Goal: Contribute content: Add original content to the website for others to see

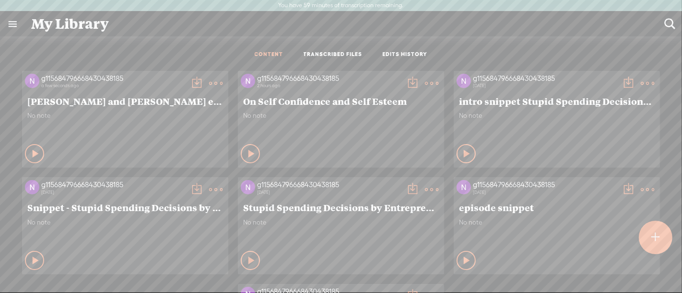
click at [205, 97] on span "[PERSON_NAME] and [PERSON_NAME] ep snippet" at bounding box center [125, 101] width 196 height 12
click at [222, 83] on t at bounding box center [215, 83] width 13 height 13
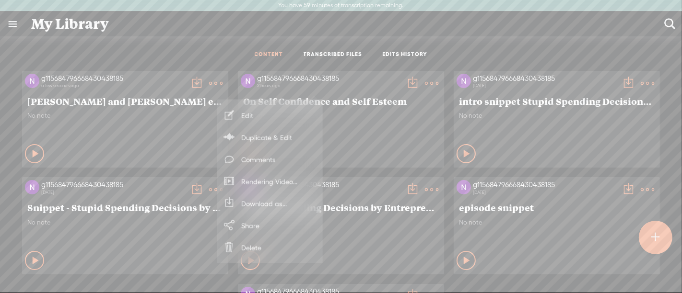
click at [286, 113] on link "Edit" at bounding box center [270, 115] width 96 height 22
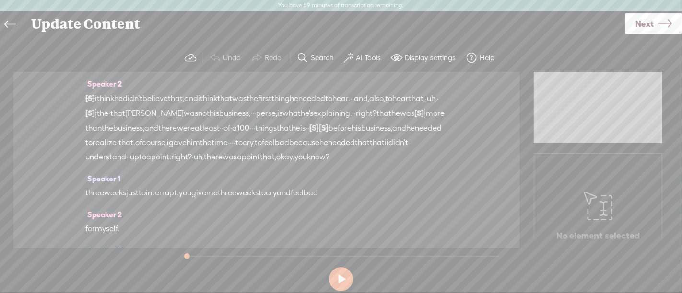
scroll to position [216, 0]
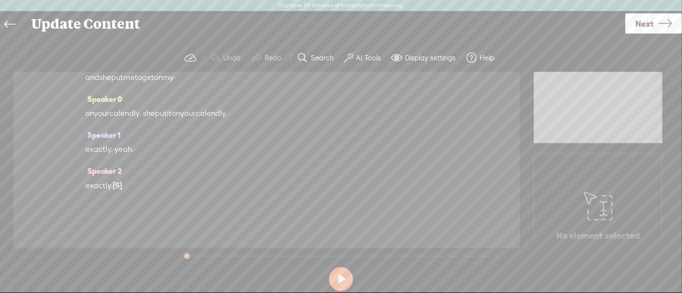
click at [122, 187] on span "[S]" at bounding box center [118, 185] width 10 height 9
click at [135, 163] on span "Restore" at bounding box center [128, 163] width 25 height 10
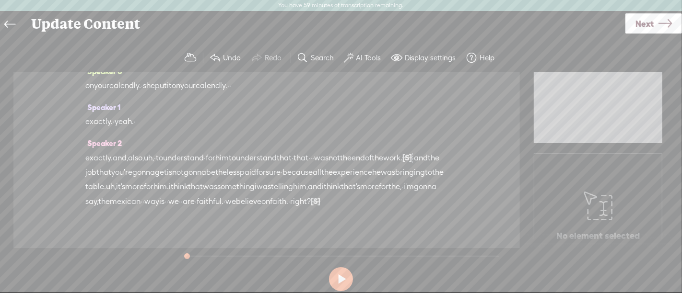
scroll to position [274, 0]
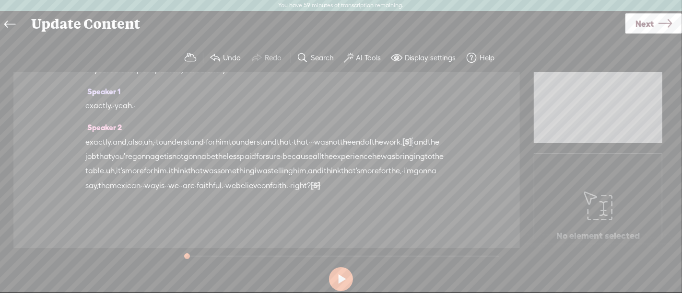
click at [320, 187] on span "[S]" at bounding box center [316, 185] width 10 height 9
click at [371, 172] on div "Restore" at bounding box center [361, 162] width 53 height 22
click at [373, 166] on span "Restore" at bounding box center [368, 163] width 25 height 10
click at [153, 164] on span "for" at bounding box center [149, 171] width 10 height 14
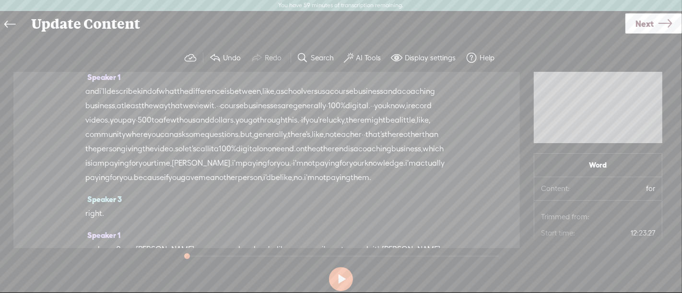
scroll to position [957, 0]
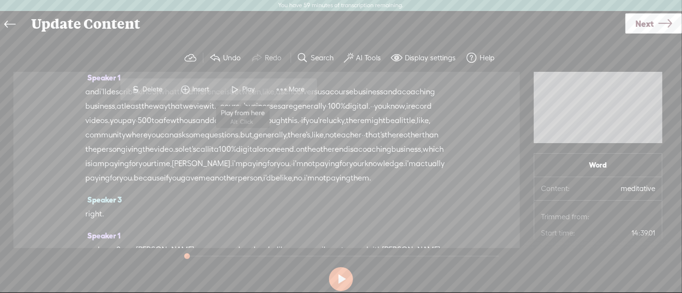
click at [235, 89] on span at bounding box center [235, 89] width 14 height 17
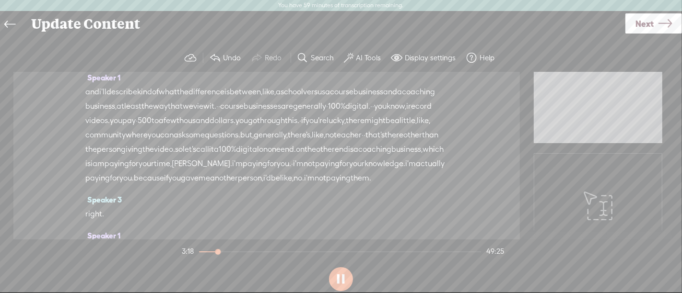
click at [141, 54] on section "Undo Redo Search Remove Background Noise AI Tools Configure Magic Sound Enhance…" at bounding box center [341, 58] width 662 height 28
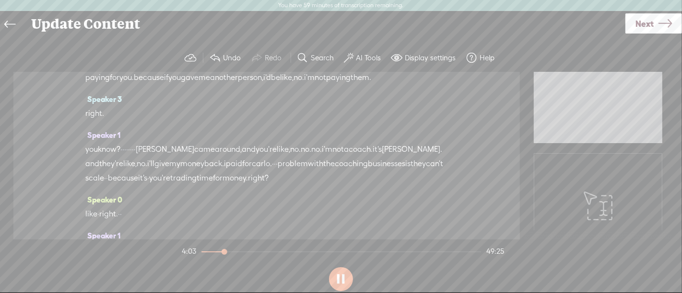
scroll to position [1058, 0]
click at [344, 274] on button at bounding box center [341, 279] width 24 height 24
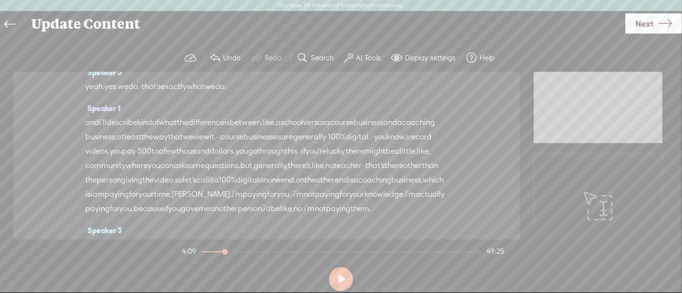
scroll to position [953, 0]
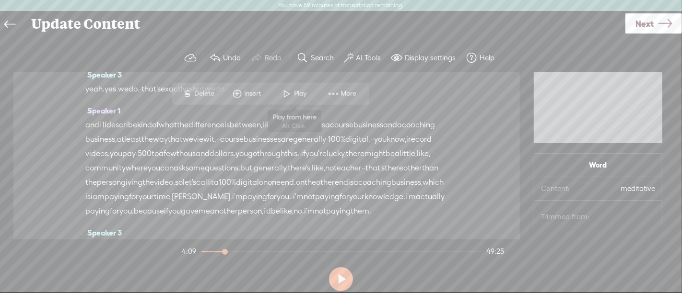
click at [289, 91] on span at bounding box center [287, 93] width 14 height 17
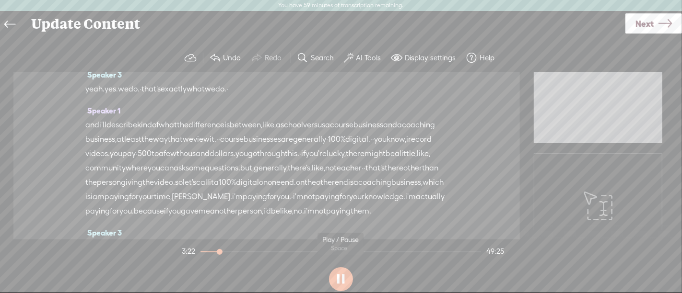
click at [342, 277] on button at bounding box center [341, 279] width 24 height 24
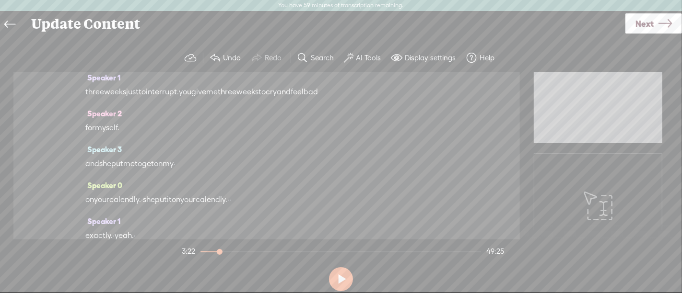
scroll to position [0, 0]
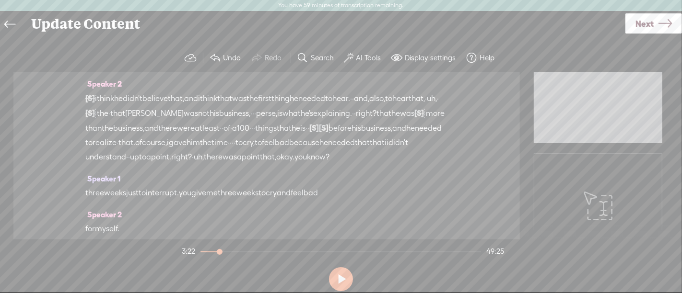
drag, startPoint x: 355, startPoint y: 131, endPoint x: 90, endPoint y: 100, distance: 266.9
click at [90, 100] on div "Speaker 2 [S] · · · · · · · · · · · · · · · · alright. good morning, and welcom…" at bounding box center [266, 156] width 506 height 168
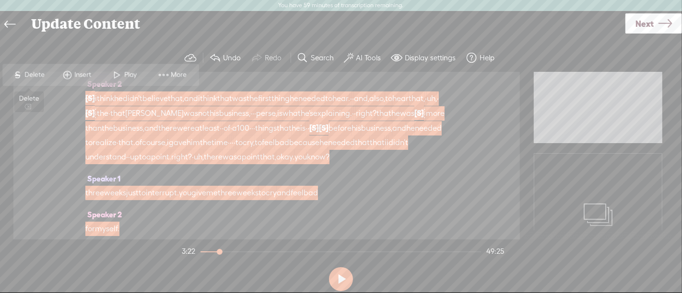
click at [41, 74] on span "Delete" at bounding box center [36, 75] width 23 height 10
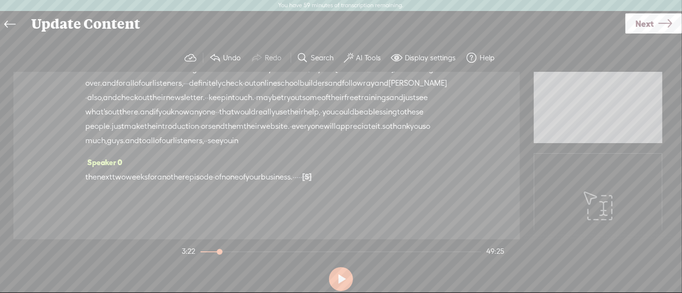
scroll to position [12444, 0]
drag, startPoint x: 256, startPoint y: 133, endPoint x: 395, endPoint y: 194, distance: 151.9
click at [395, 194] on div "Speaker 0 [S] · · · · · · · · · · · · · · · · alright. good morning, and welcom…" at bounding box center [266, 156] width 506 height 168
click at [33, 183] on span "Delete" at bounding box center [36, 183] width 23 height 10
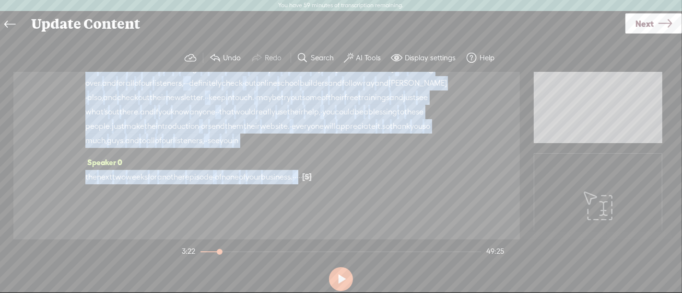
scroll to position [1964, 0]
drag, startPoint x: 101, startPoint y: 114, endPoint x: 387, endPoint y: 194, distance: 296.8
click at [387, 194] on div "Speaker 0 [S] · · · · · · · · · · · · · · · · alright. good morning, and welcom…" at bounding box center [266, 156] width 506 height 168
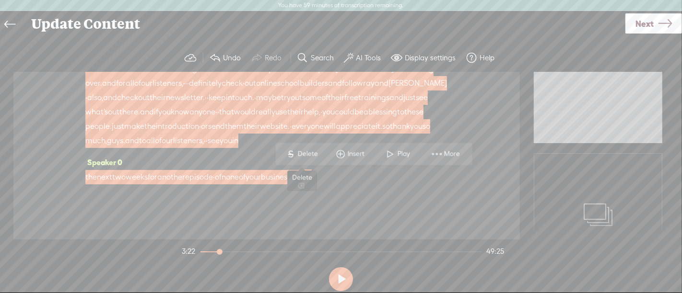
click at [314, 155] on span "Delete" at bounding box center [309, 155] width 23 height 10
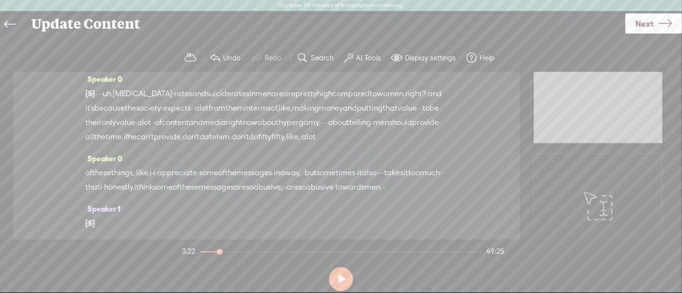
scroll to position [0, 0]
click at [97, 99] on span "·" at bounding box center [96, 99] width 2 height 14
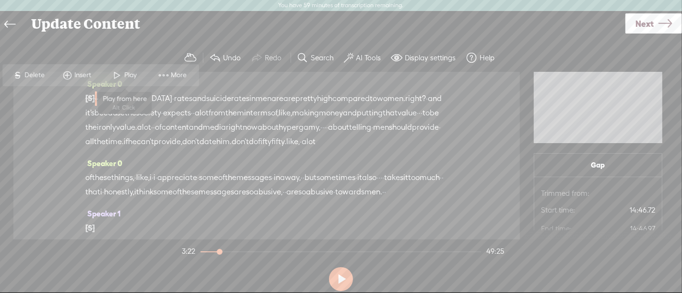
click at [133, 79] on span "Play" at bounding box center [132, 75] width 15 height 10
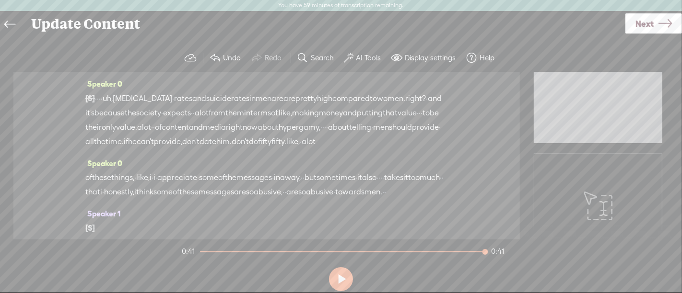
click at [660, 21] on icon at bounding box center [664, 24] width 13 height 24
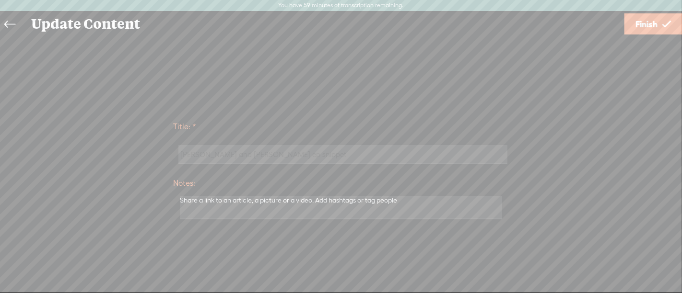
click at [294, 155] on input "[PERSON_NAME] and [PERSON_NAME] ep snippet" at bounding box center [342, 154] width 328 height 19
type input "[PERSON_NAME] and [PERSON_NAME] ep snippet 2"
click at [650, 26] on span "Finish" at bounding box center [646, 24] width 22 height 24
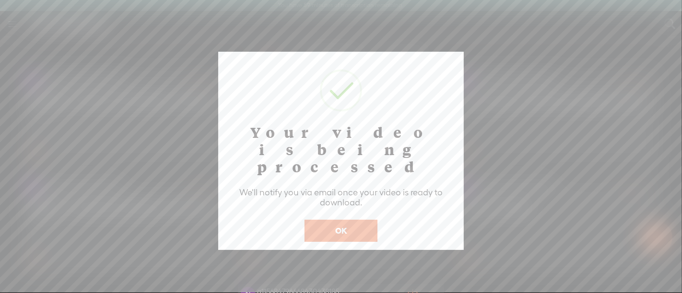
click at [351, 220] on button "OK" at bounding box center [340, 231] width 73 height 22
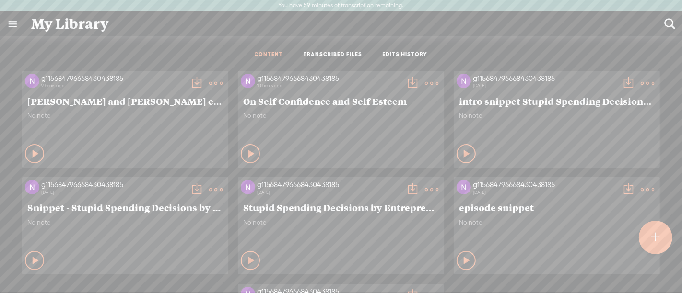
click at [203, 80] on t at bounding box center [196, 83] width 13 height 13
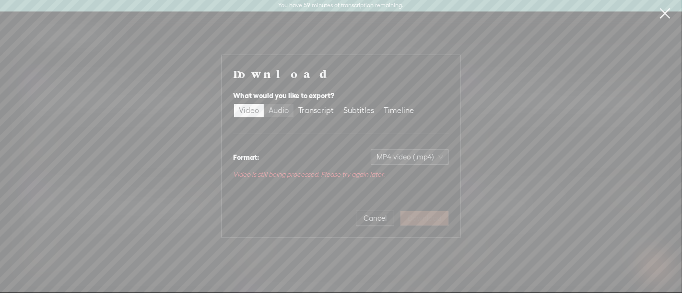
click at [285, 110] on div "Audio" at bounding box center [278, 110] width 20 height 13
click at [264, 104] on input "Audio" at bounding box center [264, 104] width 0 height 0
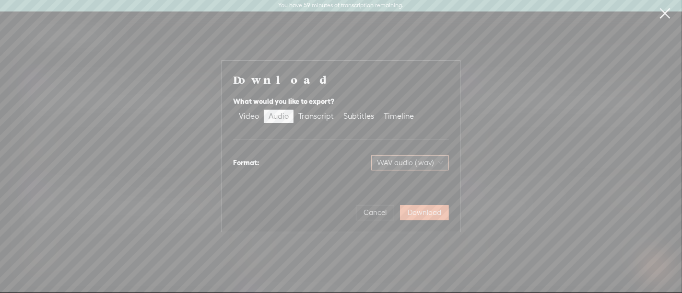
click at [439, 163] on span "WAV audio (.wav)" at bounding box center [410, 163] width 66 height 14
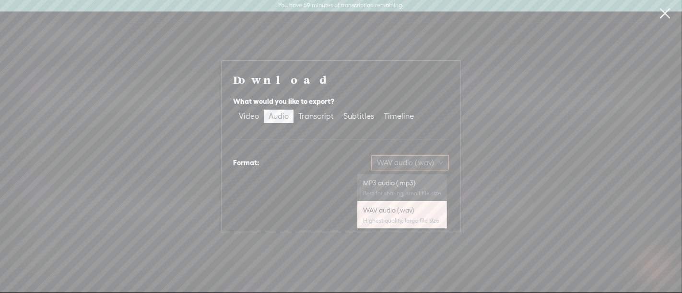
click at [401, 185] on div "MP3 audio (.mp3)" at bounding box center [402, 183] width 78 height 10
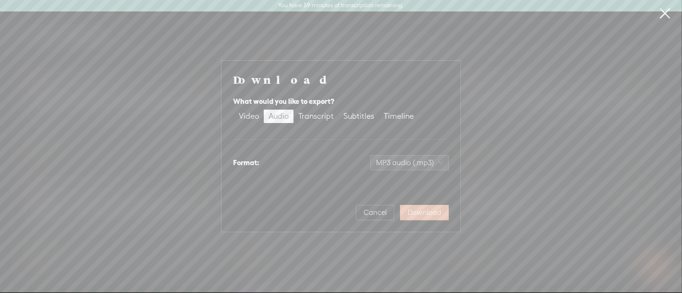
click at [420, 211] on span "Download" at bounding box center [424, 213] width 34 height 10
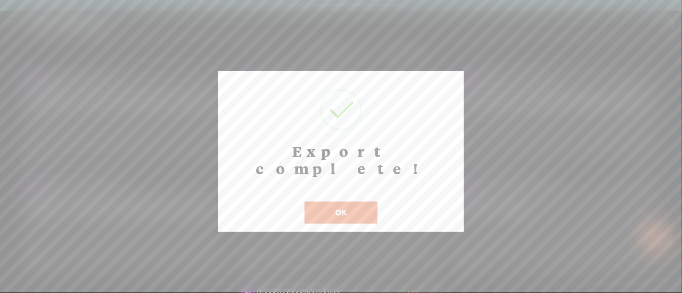
click at [346, 202] on button "OK" at bounding box center [340, 213] width 73 height 22
